Goal: Transaction & Acquisition: Purchase product/service

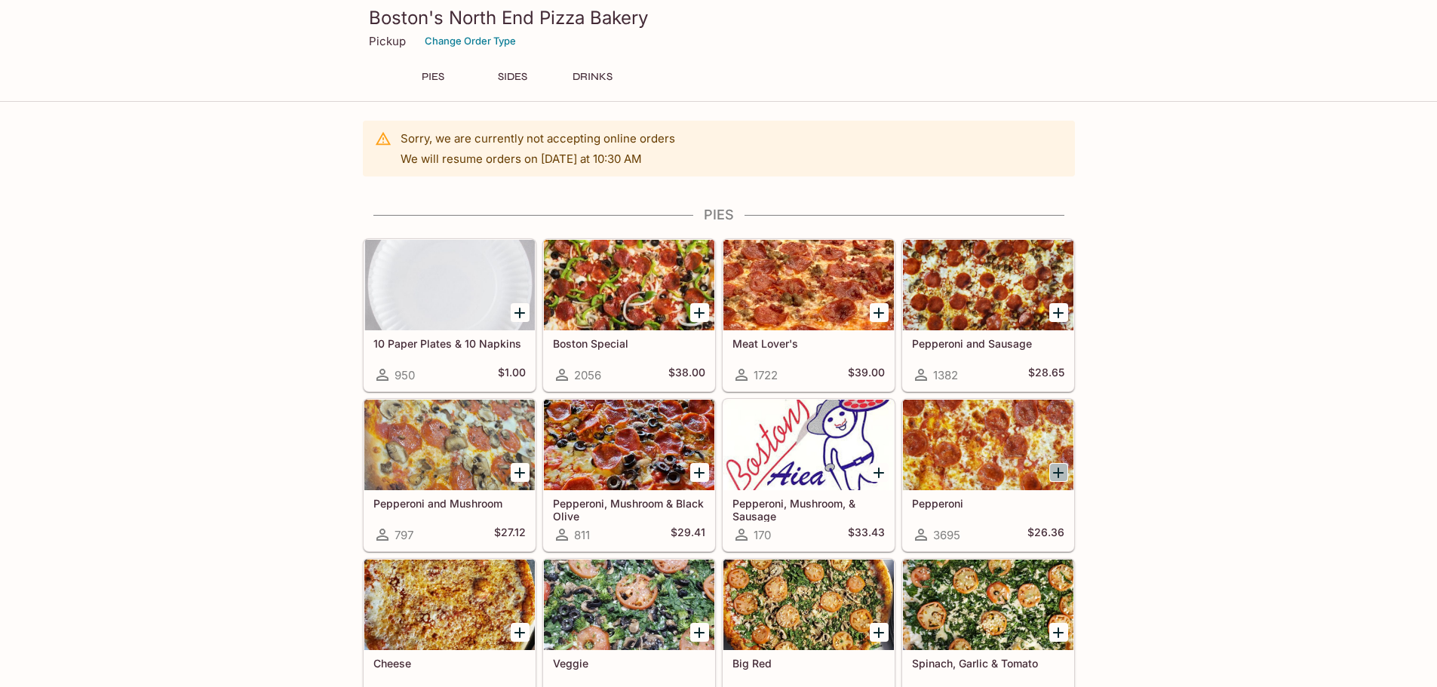
click at [1054, 471] on icon "Add Pepperoni" at bounding box center [1058, 473] width 18 height 18
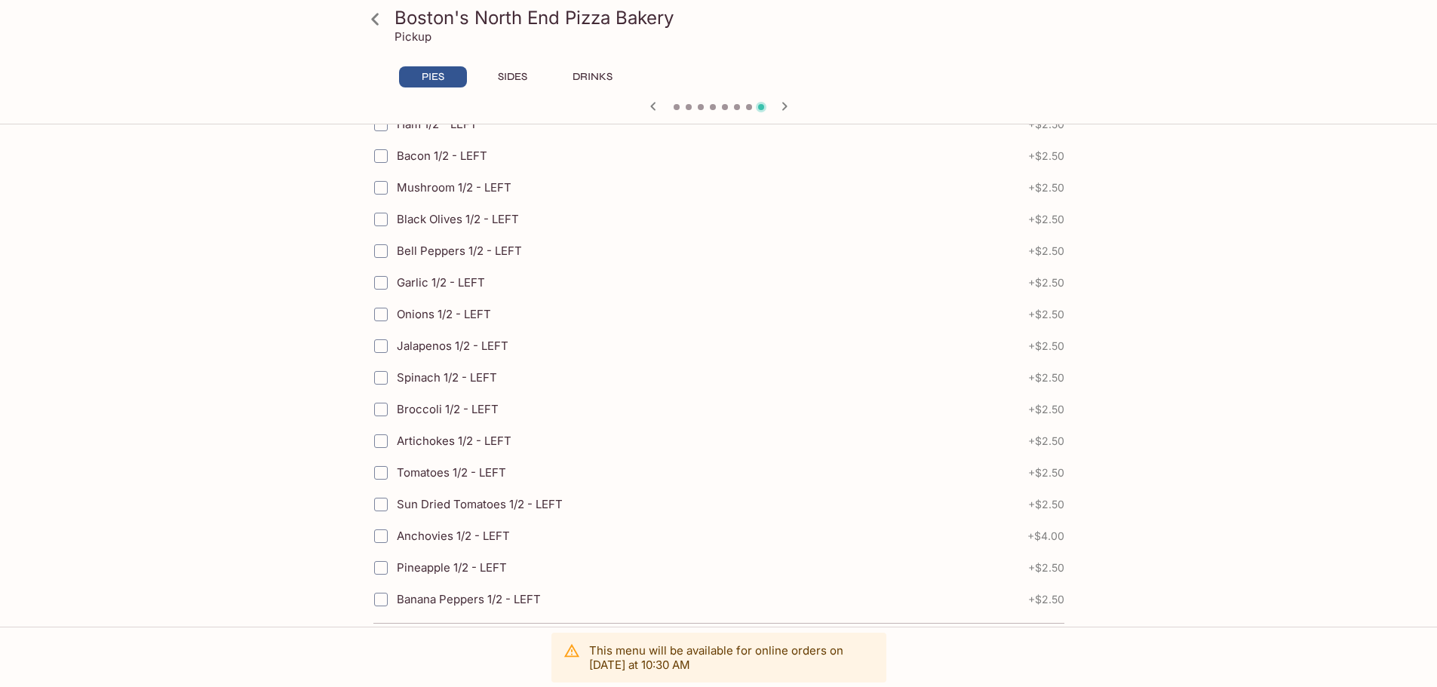
scroll to position [3143, 0]
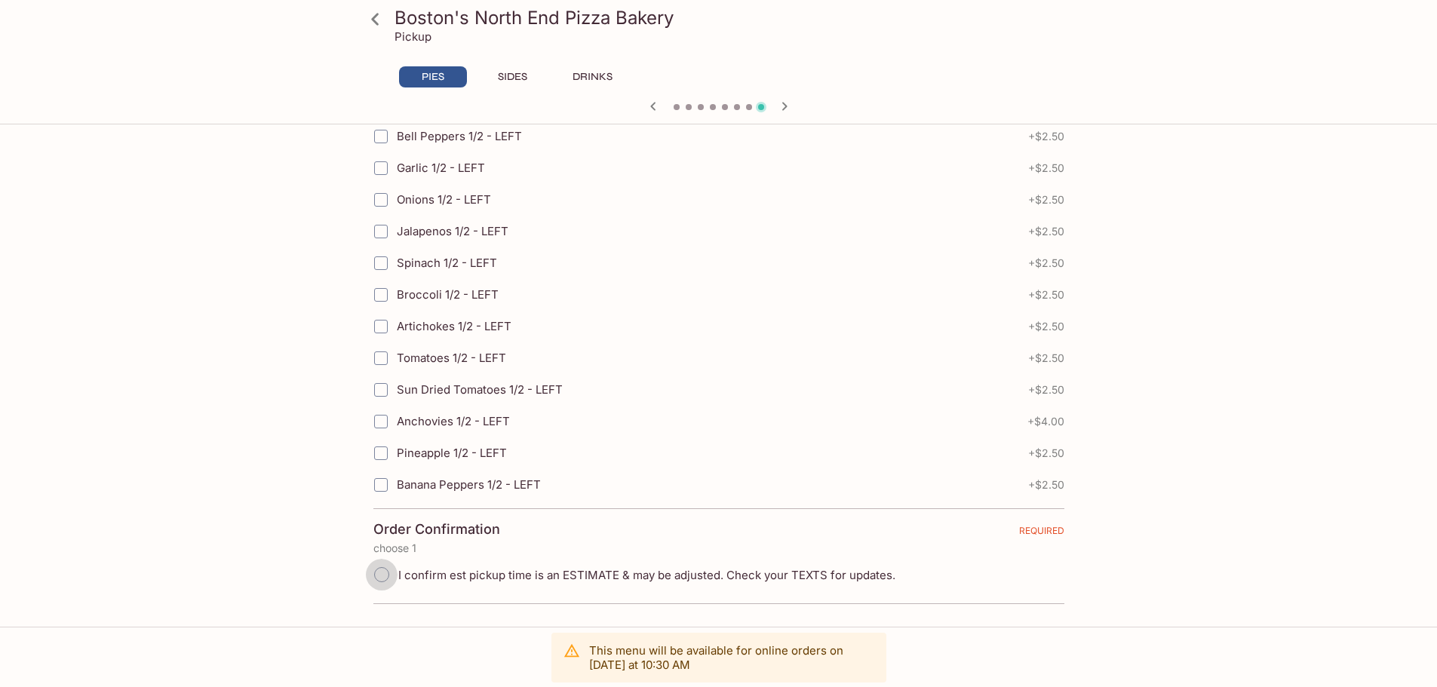
click at [387, 572] on input "I confirm est pickup time is an ESTIMATE & may be adjusted. Check your TEXTS fo…" at bounding box center [382, 575] width 32 height 32
radio input "true"
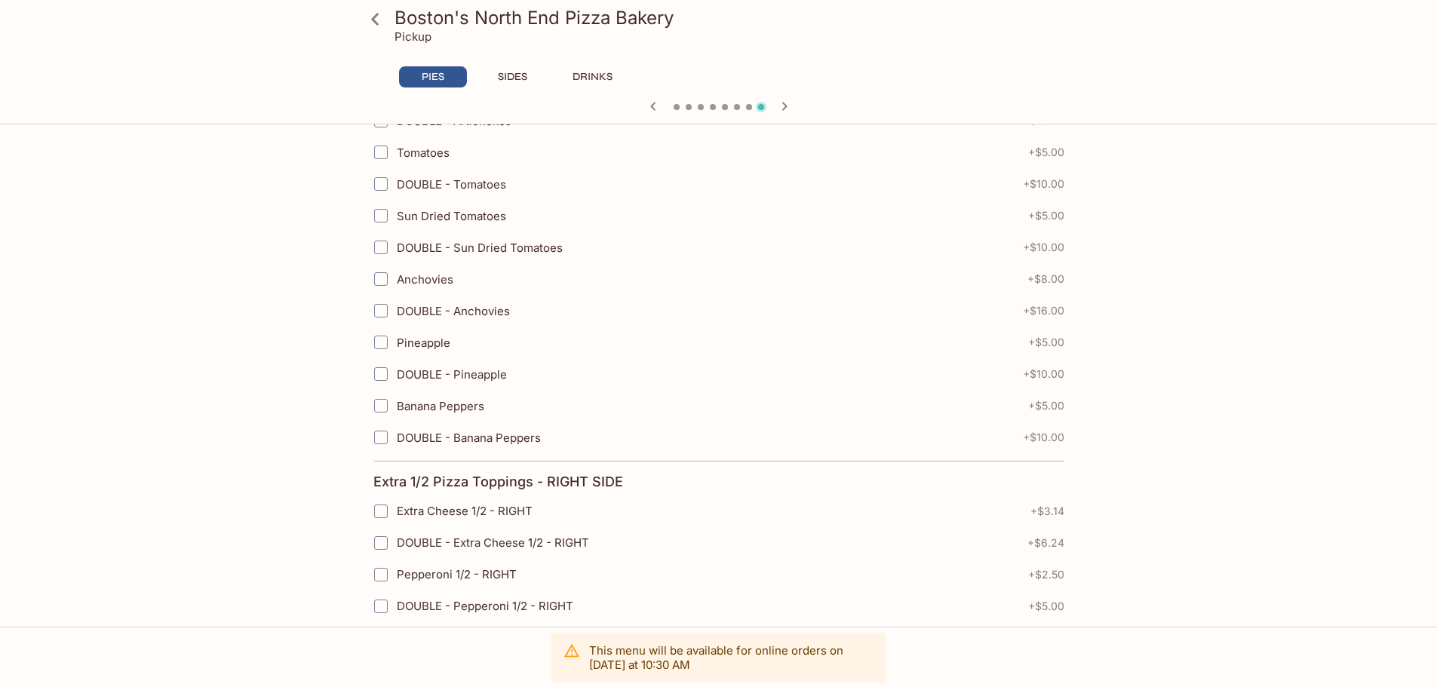
scroll to position [1106, 0]
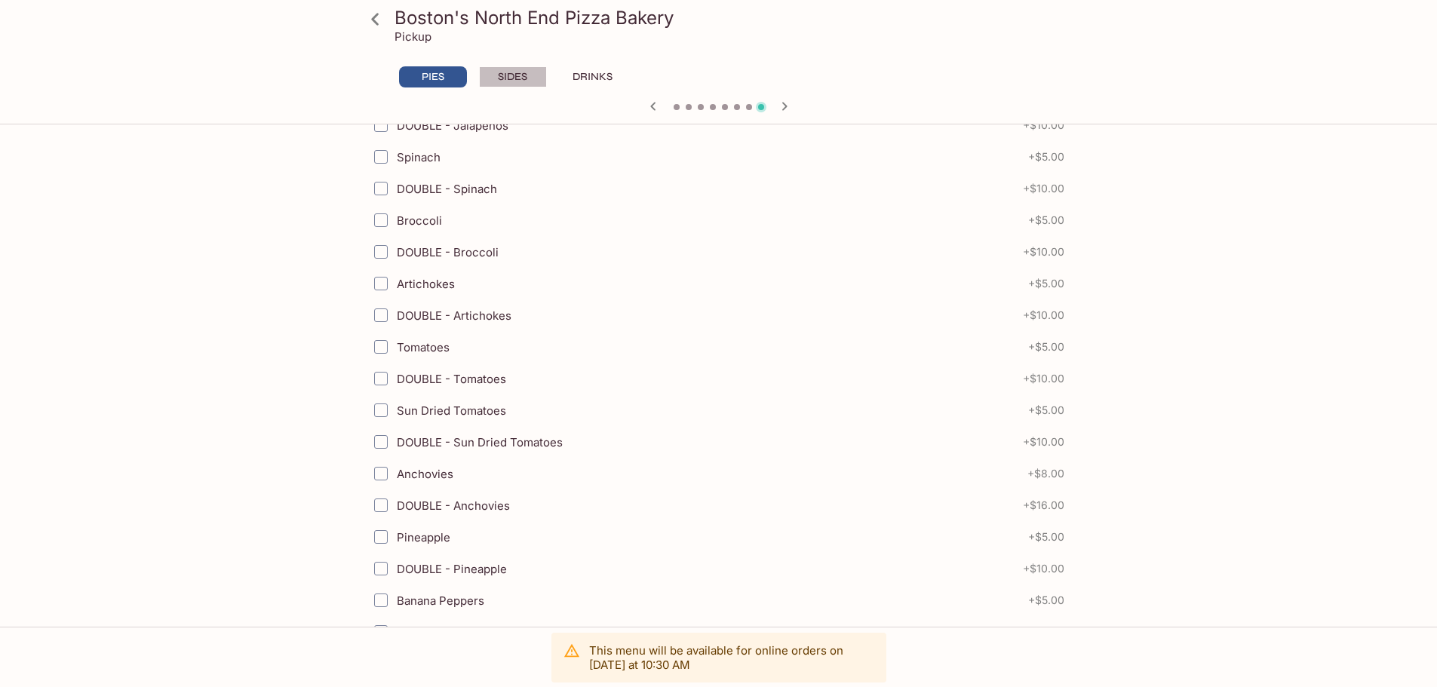
click at [512, 78] on button "SIDES" at bounding box center [513, 76] width 68 height 21
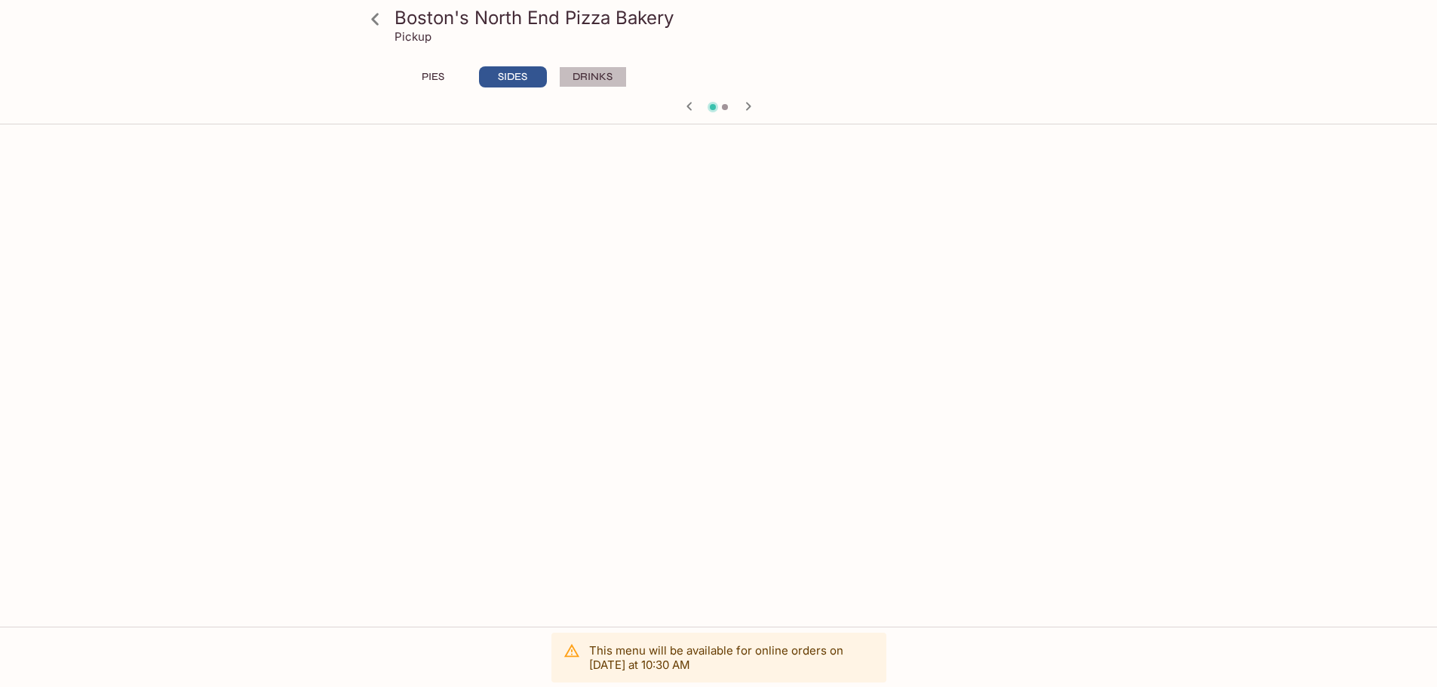
click at [579, 74] on button "DRINKS" at bounding box center [593, 76] width 68 height 21
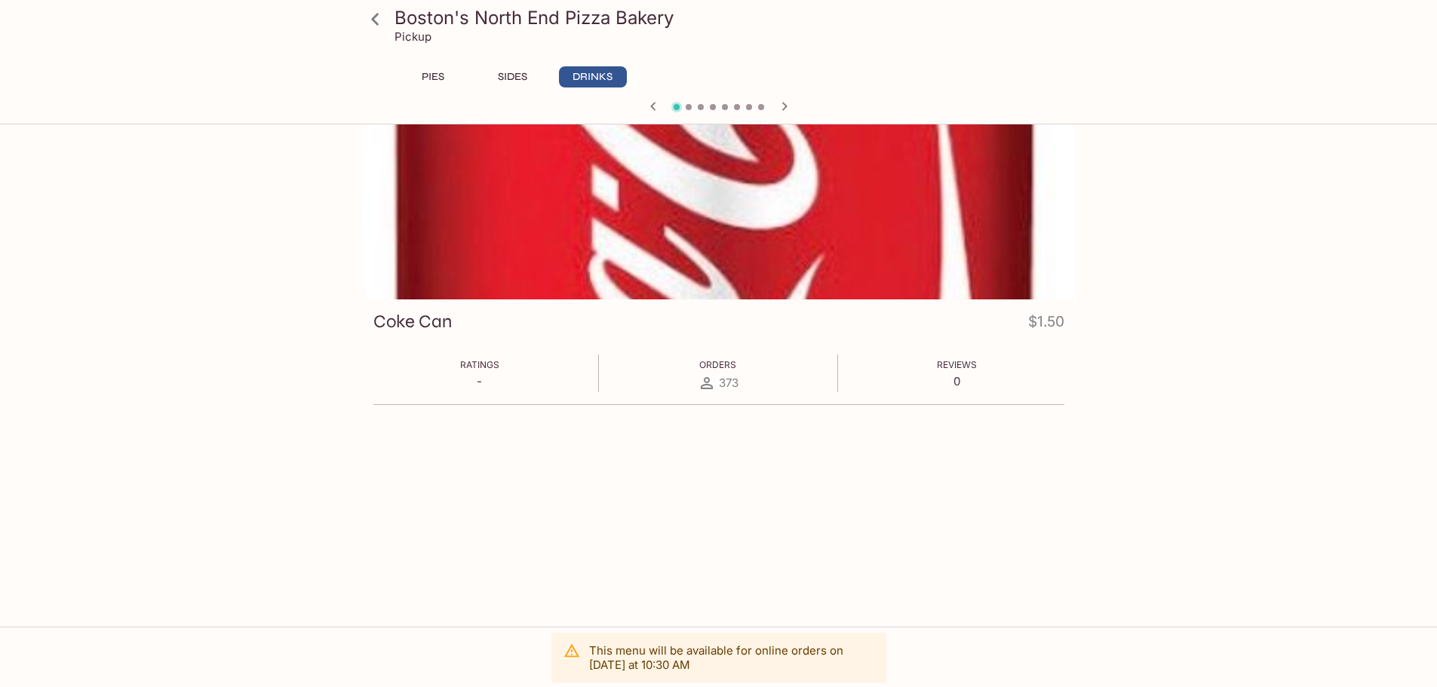
scroll to position [0, 0]
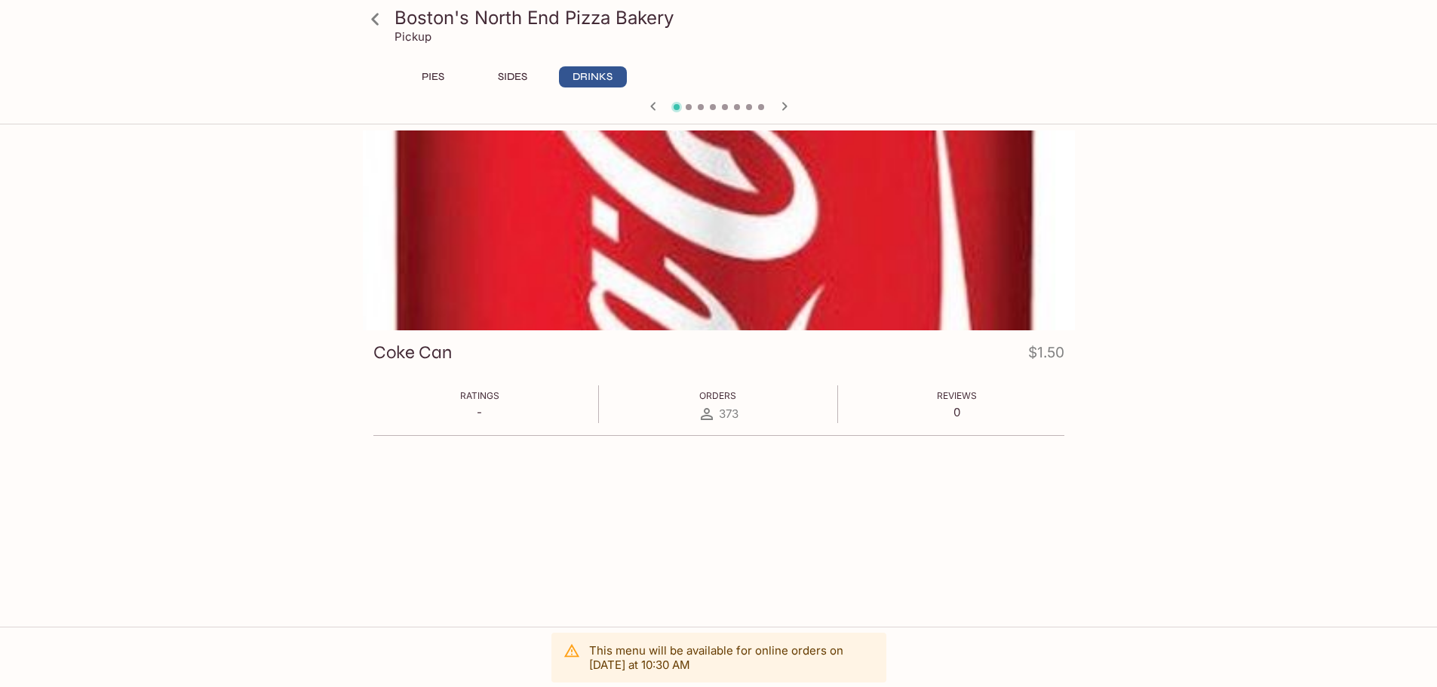
click at [688, 108] on span at bounding box center [689, 107] width 6 height 6
click at [781, 106] on icon "button" at bounding box center [784, 106] width 18 height 18
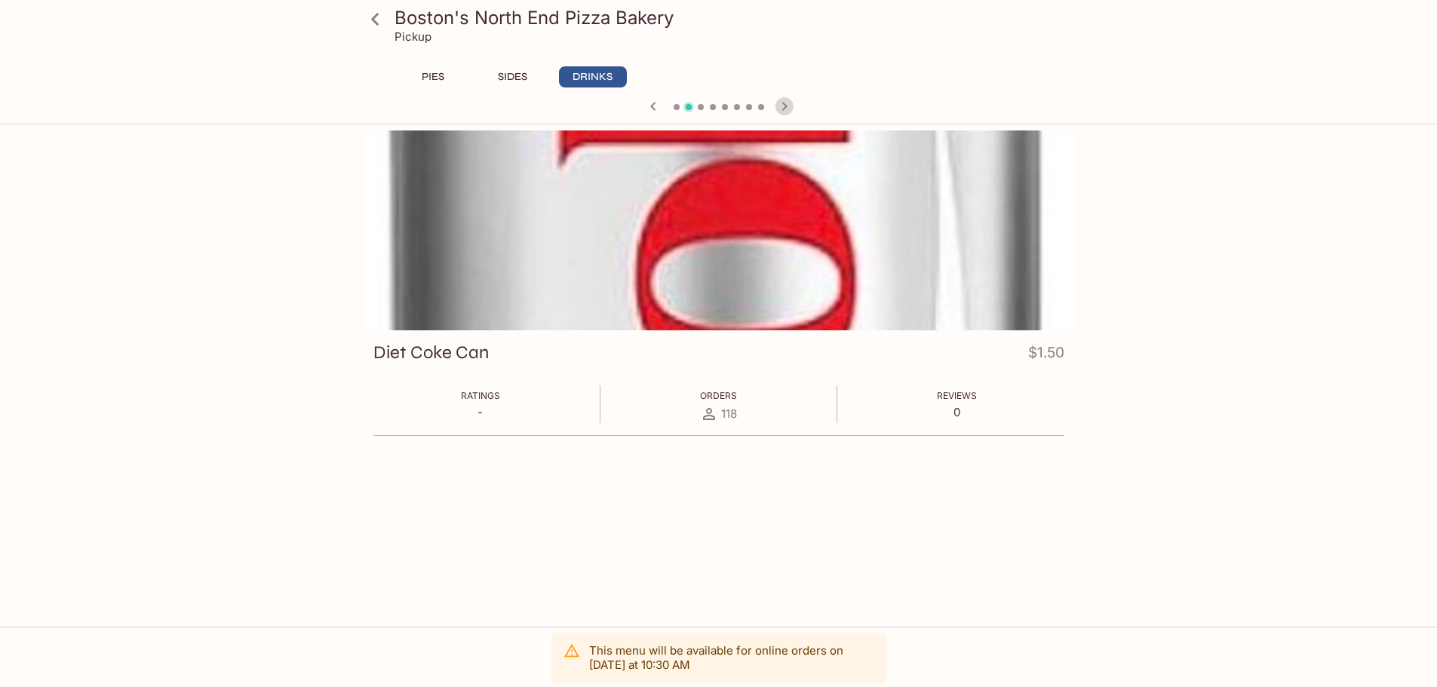
click at [781, 106] on icon "button" at bounding box center [784, 106] width 18 height 18
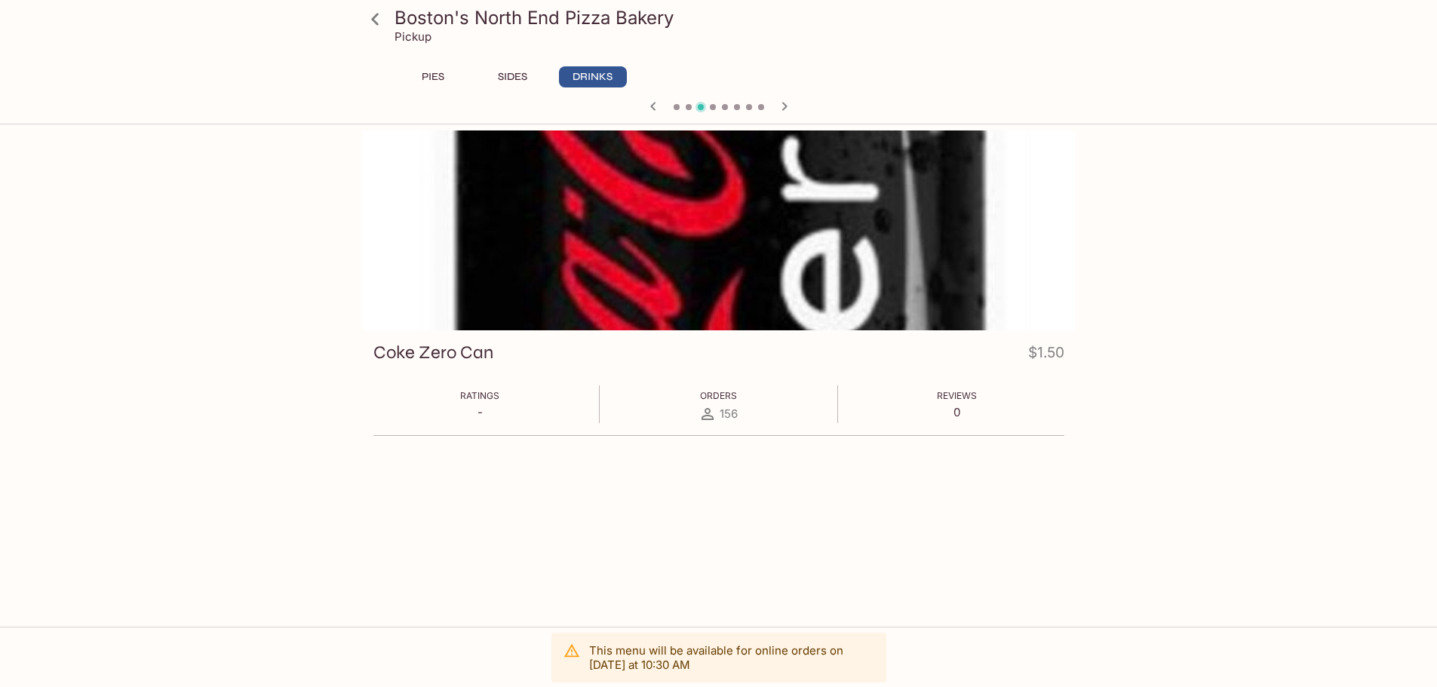
click at [781, 106] on icon "button" at bounding box center [784, 106] width 18 height 18
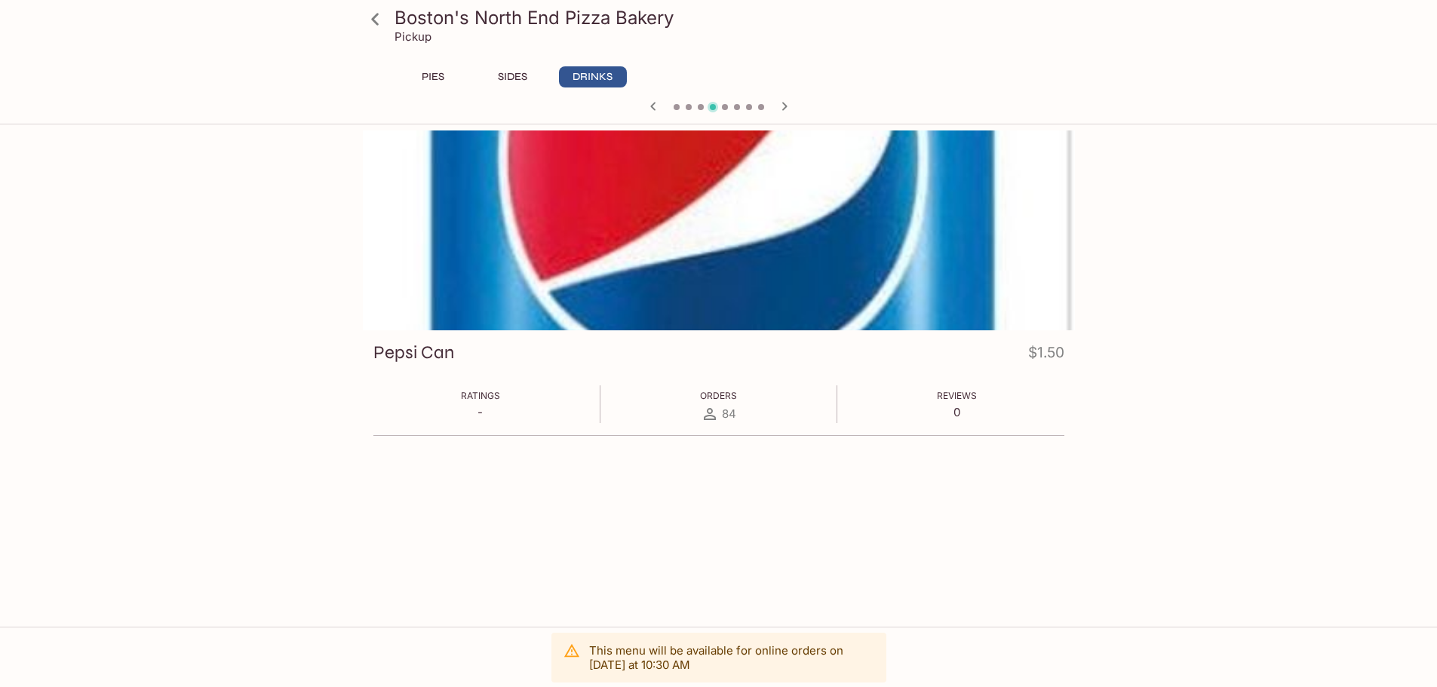
click at [781, 106] on icon "button" at bounding box center [784, 106] width 18 height 18
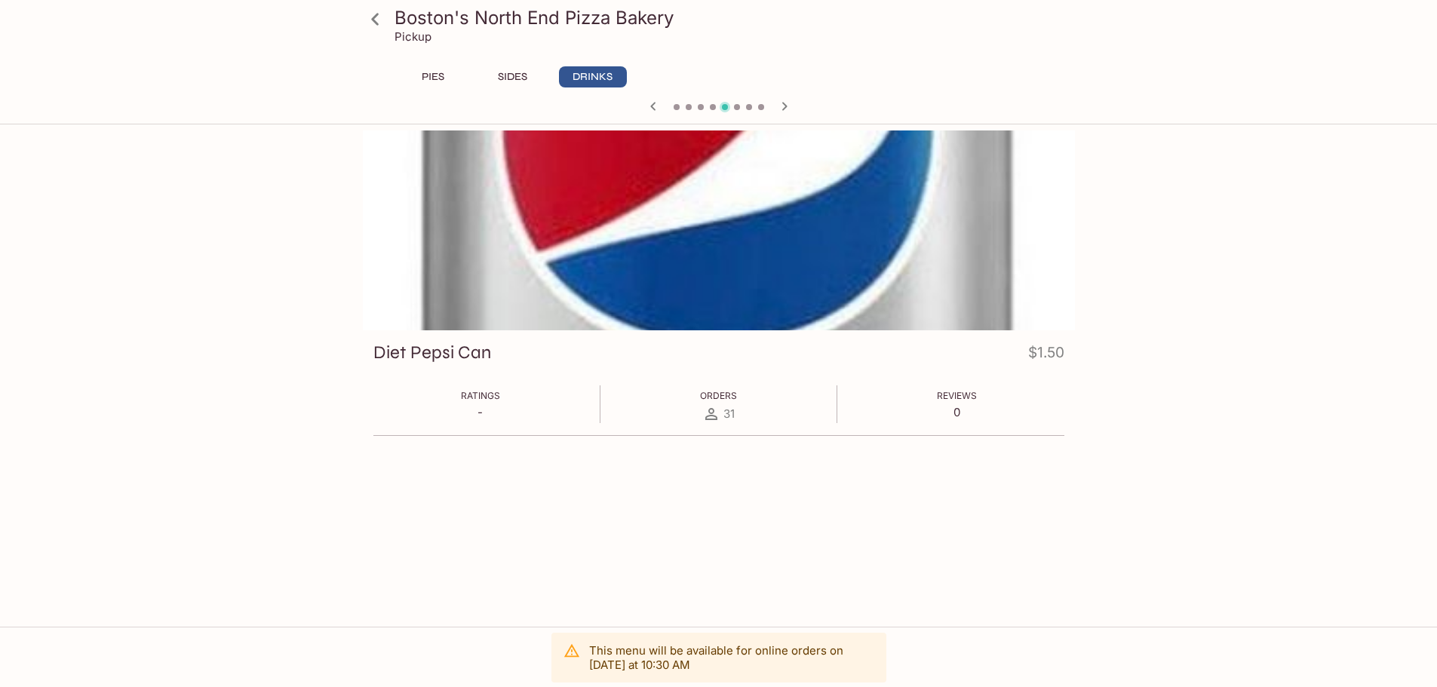
click at [781, 106] on icon "button" at bounding box center [784, 106] width 18 height 18
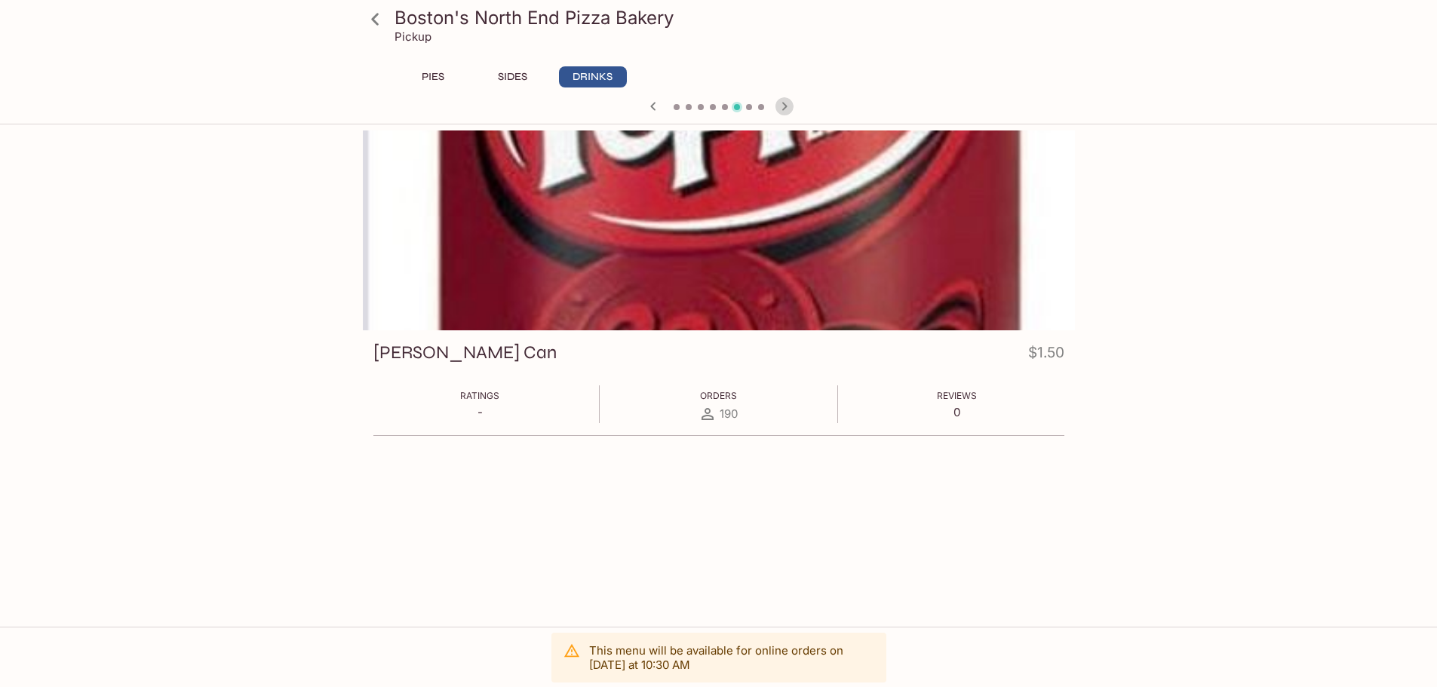
click at [781, 106] on icon "button" at bounding box center [784, 106] width 18 height 18
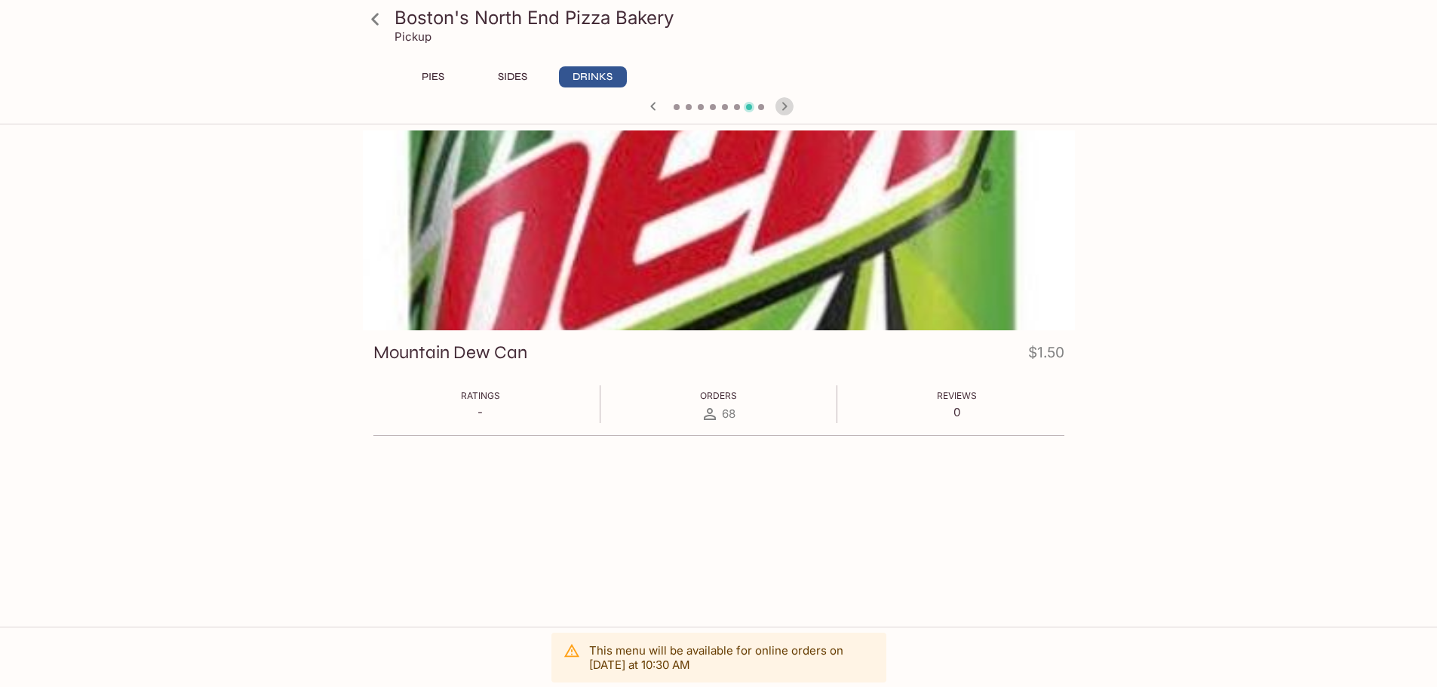
click at [781, 106] on icon "button" at bounding box center [784, 106] width 18 height 18
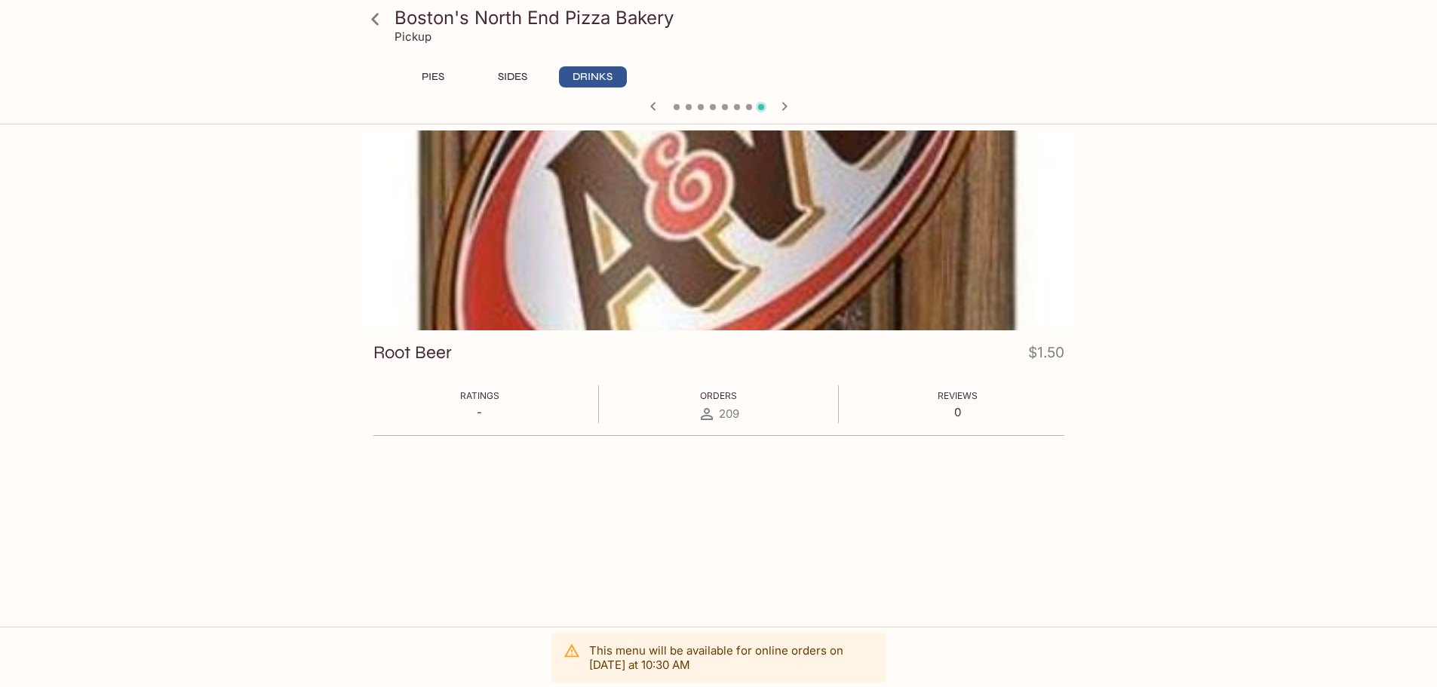
click at [781, 106] on icon "button" at bounding box center [784, 106] width 18 height 18
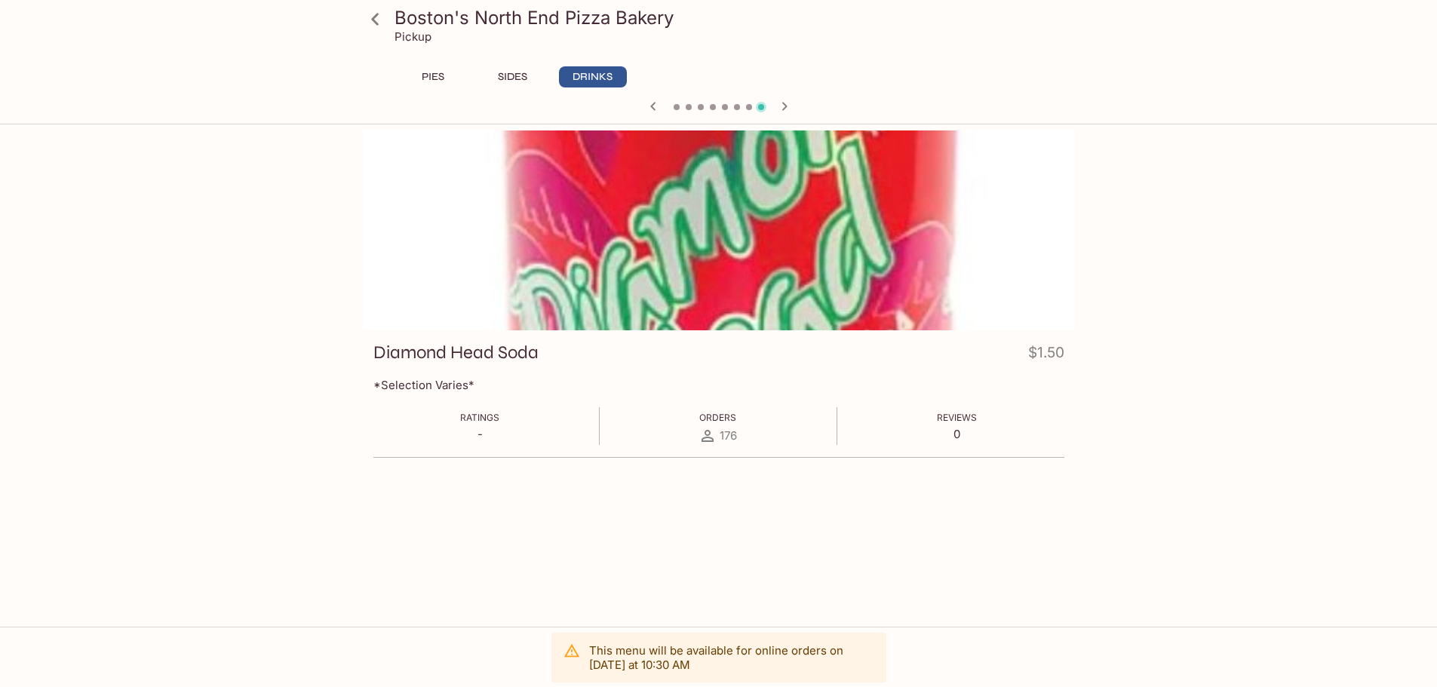
click at [781, 106] on div at bounding box center [719, 108] width 724 height 23
click at [759, 112] on icon "button" at bounding box center [754, 106] width 18 height 18
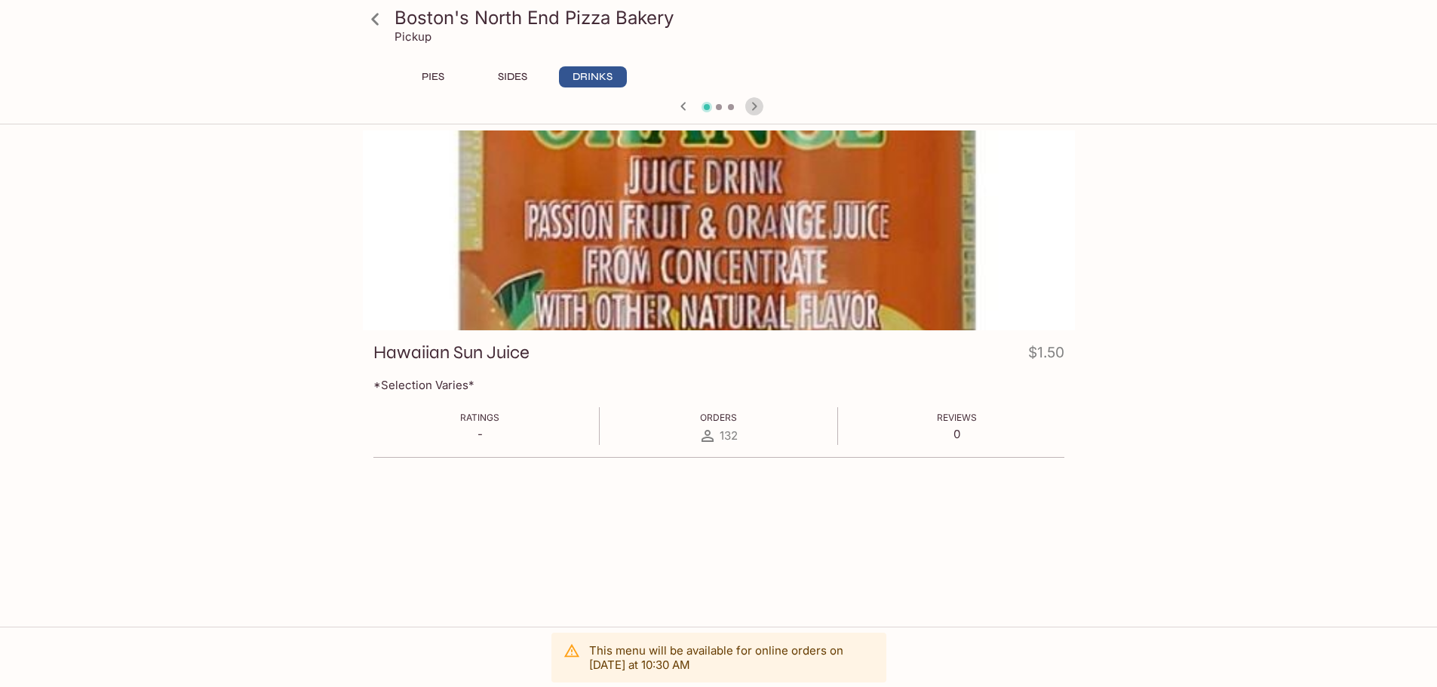
click at [759, 112] on icon "button" at bounding box center [754, 106] width 18 height 18
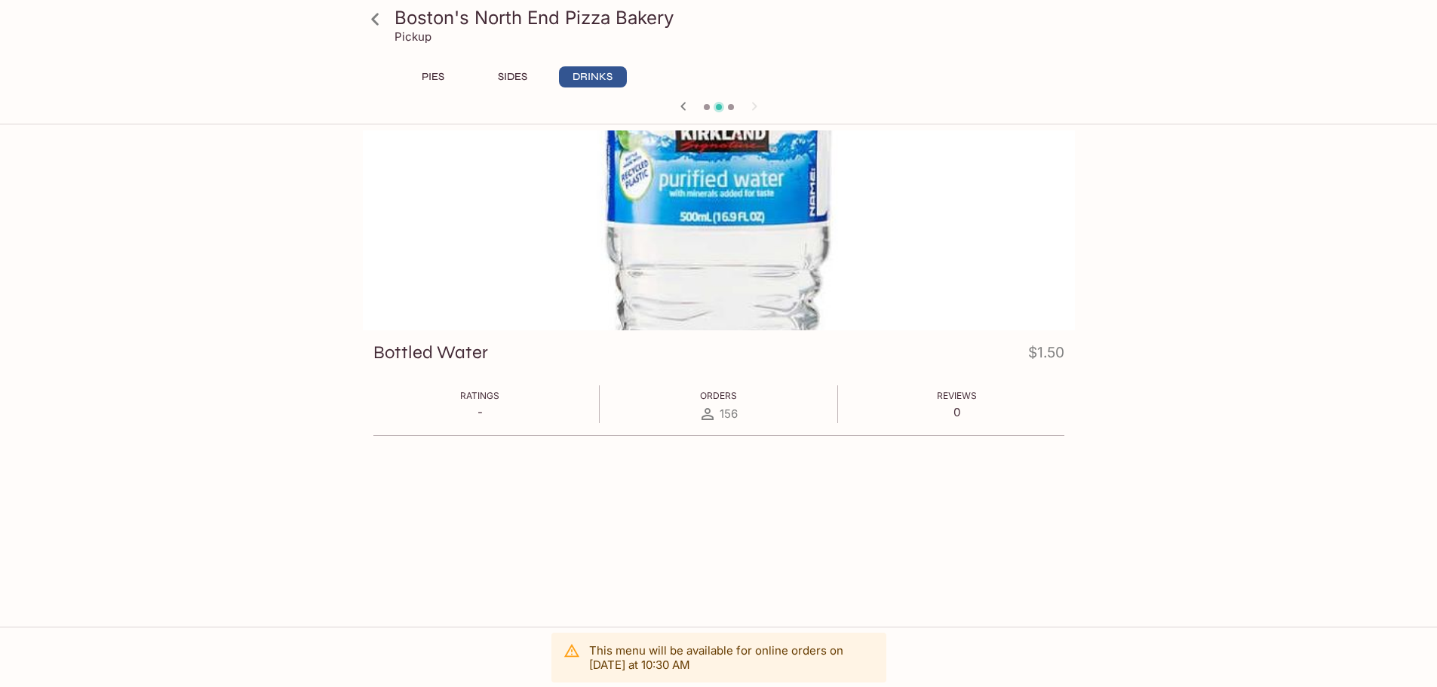
click at [757, 112] on div at bounding box center [719, 108] width 724 height 23
click at [432, 73] on button "PIES" at bounding box center [433, 76] width 68 height 21
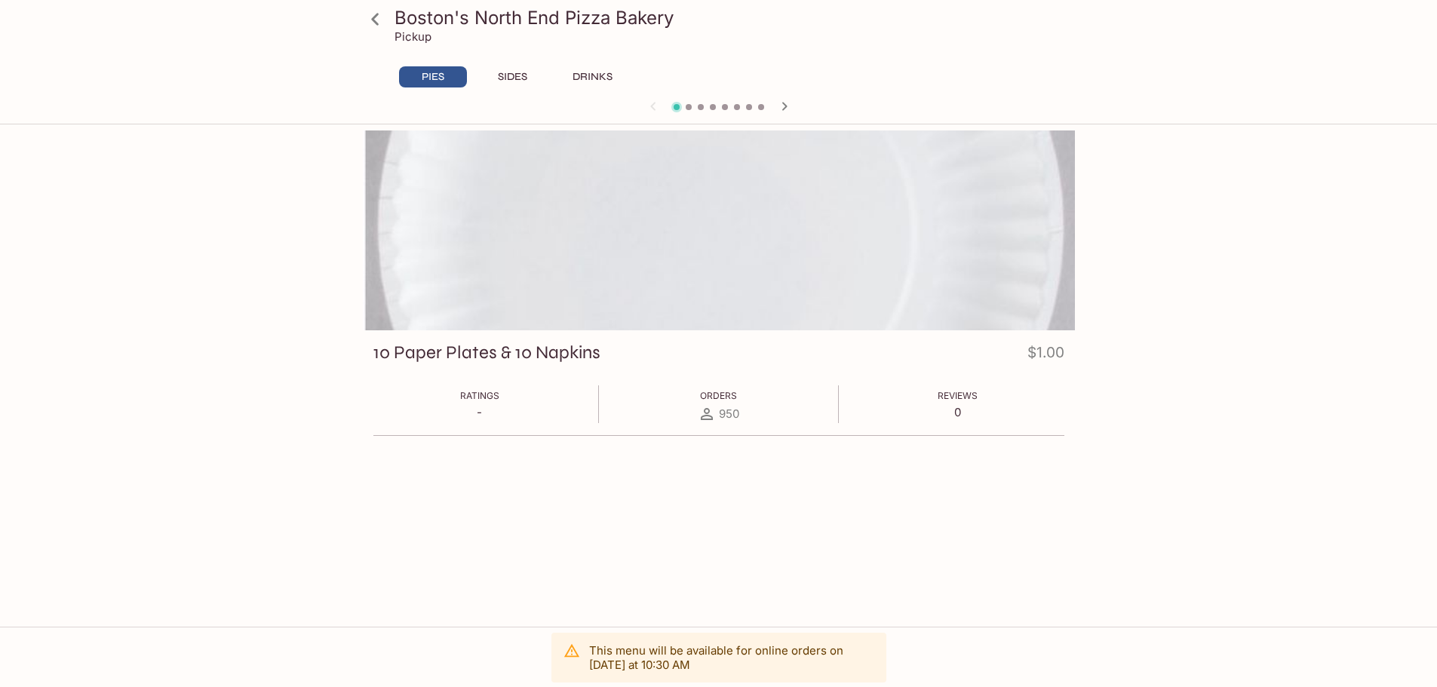
click at [587, 358] on h3 "10 Paper Plates & 10 Napkins" at bounding box center [486, 352] width 227 height 23
click at [1056, 360] on h4 "$1.00" at bounding box center [1045, 355] width 37 height 29
click at [715, 318] on div at bounding box center [719, 230] width 712 height 200
click at [378, 16] on icon at bounding box center [375, 19] width 26 height 26
